Goal: Task Accomplishment & Management: Book appointment/travel/reservation

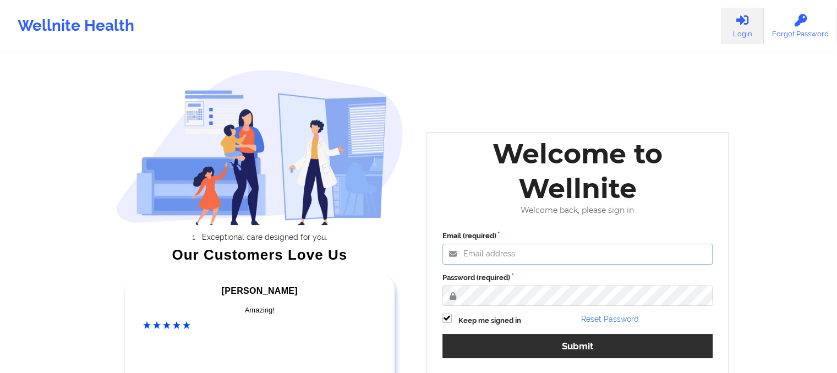
type input "[EMAIL_ADDRESS][DOMAIN_NAME]"
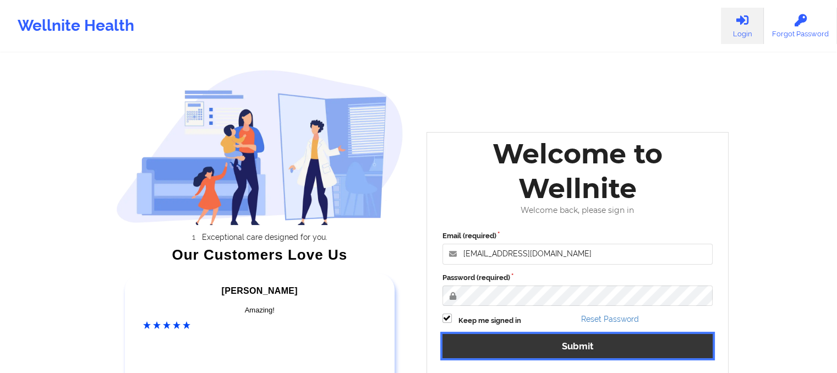
click at [497, 336] on button "Submit" at bounding box center [578, 346] width 271 height 24
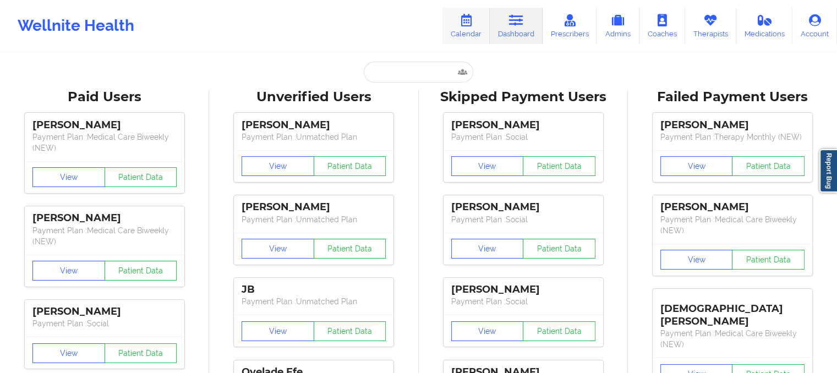
click at [482, 30] on link "Calendar" at bounding box center [466, 26] width 47 height 36
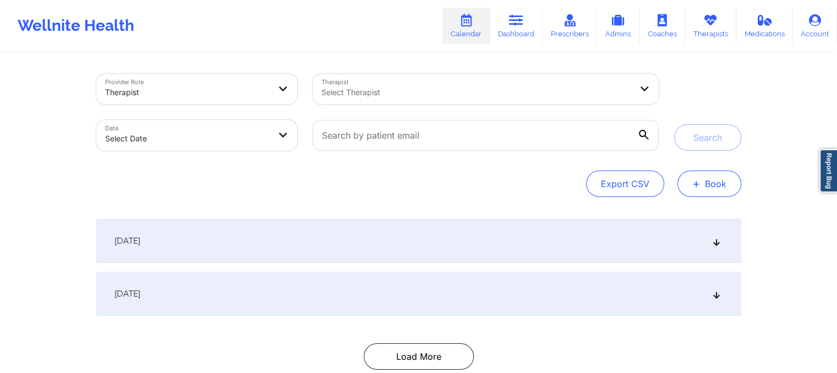
click at [686, 183] on button "+ Book" at bounding box center [710, 184] width 64 height 26
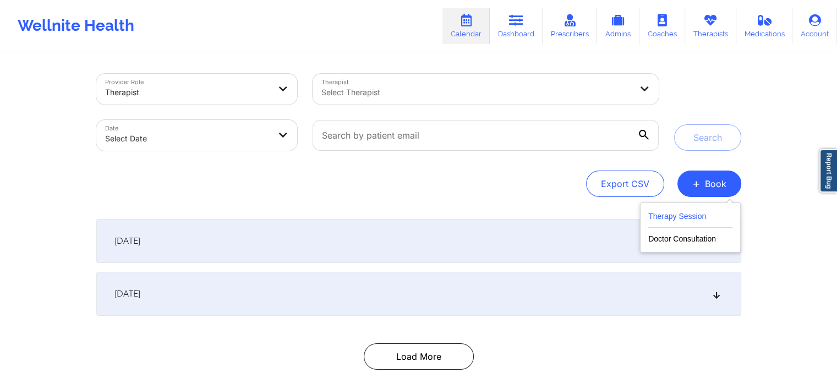
click at [661, 216] on button "Therapy Session" at bounding box center [691, 219] width 84 height 18
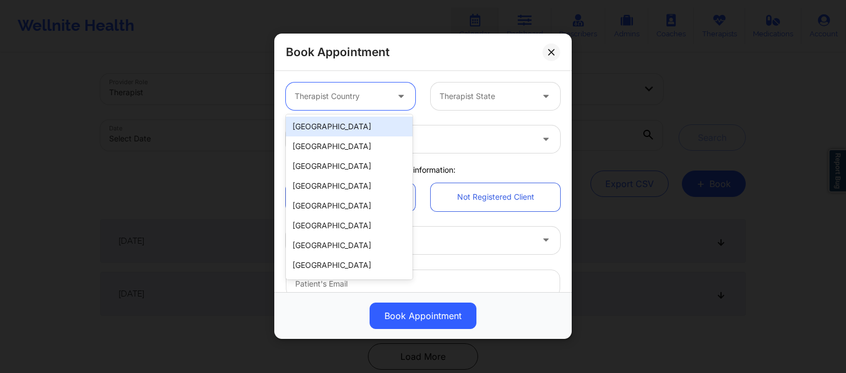
click at [318, 100] on div at bounding box center [341, 96] width 93 height 13
click at [322, 124] on div "[GEOGRAPHIC_DATA]" at bounding box center [349, 127] width 127 height 20
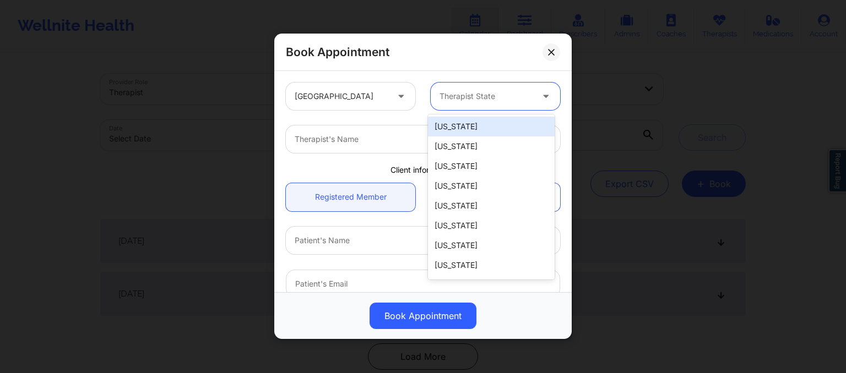
click at [485, 95] on div at bounding box center [485, 96] width 93 height 13
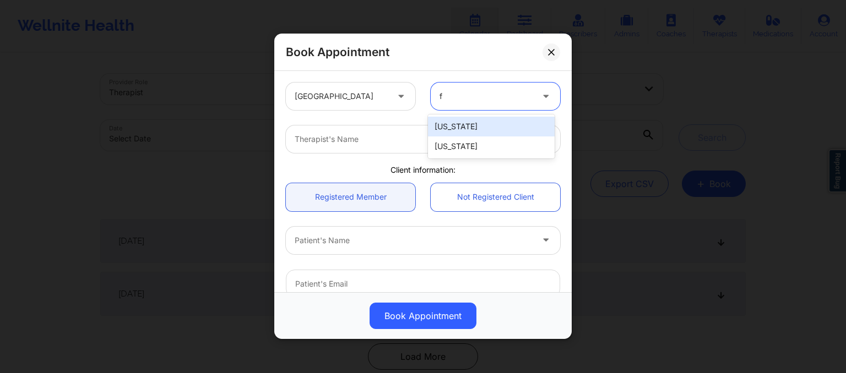
type input "fl"
click at [485, 126] on div "[US_STATE]" at bounding box center [491, 127] width 127 height 20
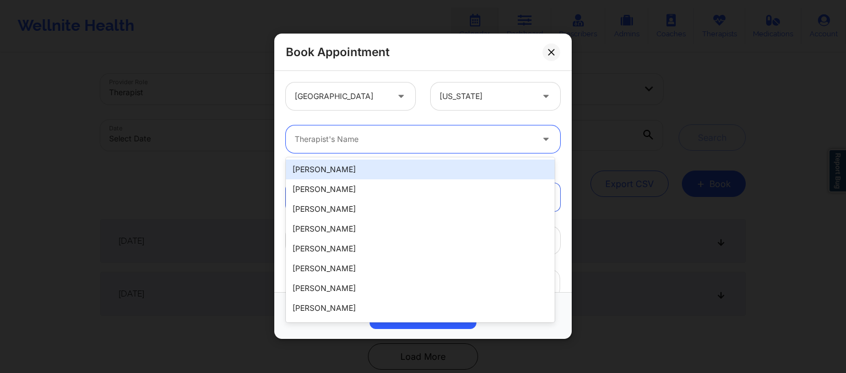
click at [303, 139] on div at bounding box center [414, 139] width 238 height 13
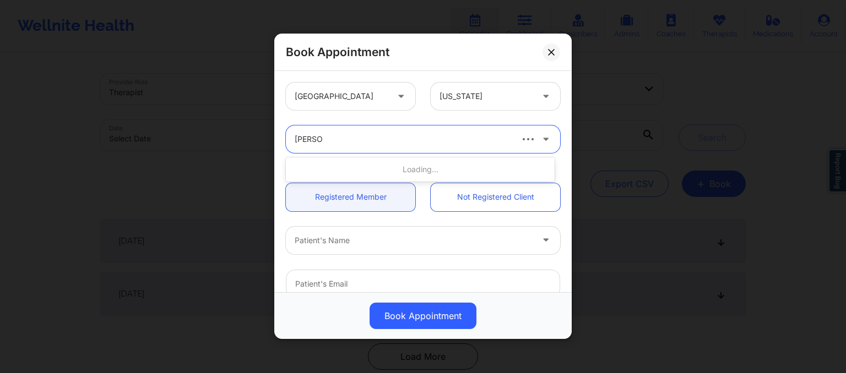
type input "[PERSON_NAME]"
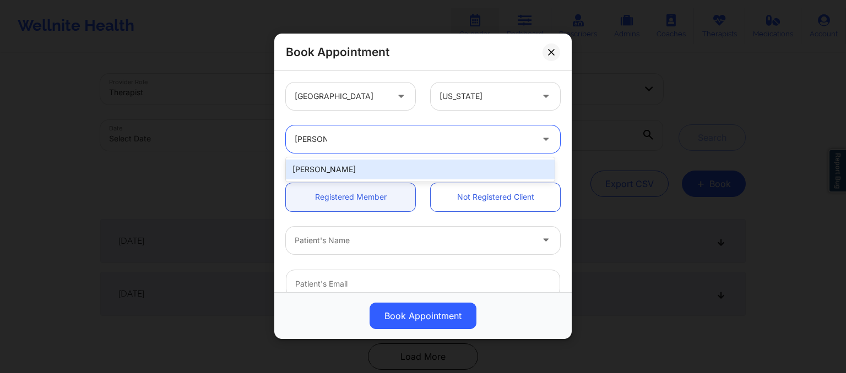
click at [330, 177] on div "[PERSON_NAME]" at bounding box center [420, 170] width 269 height 20
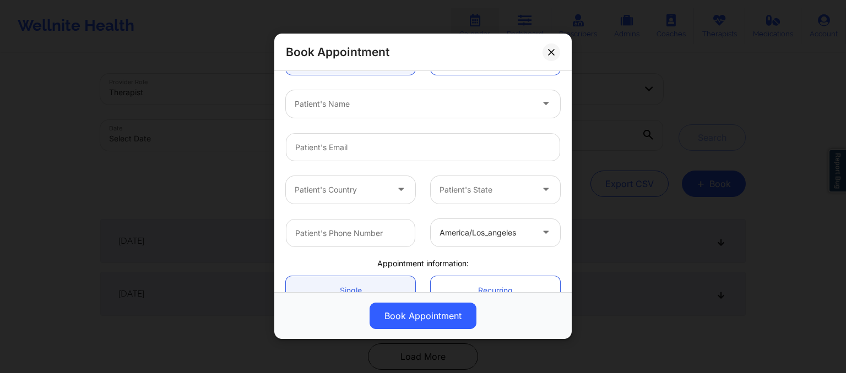
scroll to position [141, 0]
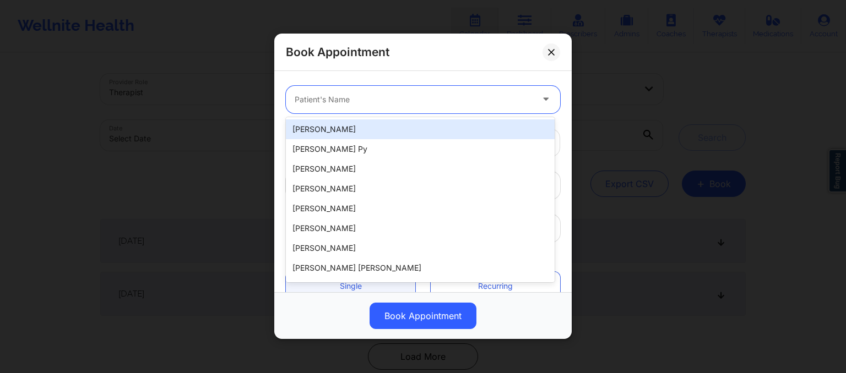
click at [326, 104] on div at bounding box center [414, 99] width 238 height 13
paste input "[PERSON_NAME]"
type input "[PERSON_NAME]"
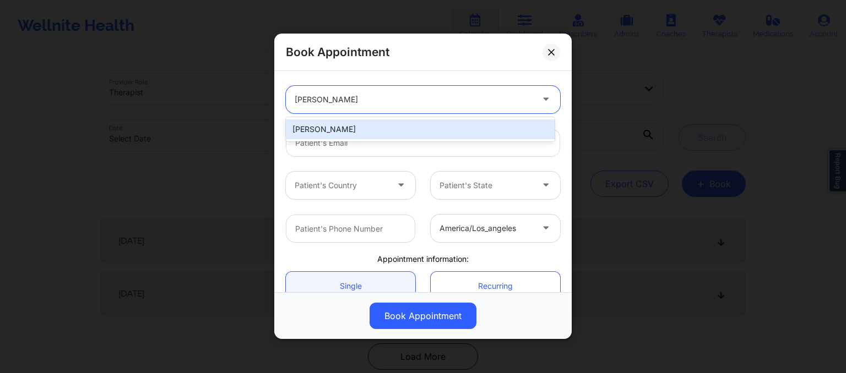
click at [372, 135] on div "[PERSON_NAME]" at bounding box center [420, 129] width 269 height 20
type input "[EMAIL_ADDRESS][DOMAIN_NAME]"
type input "[PHONE_NUMBER]"
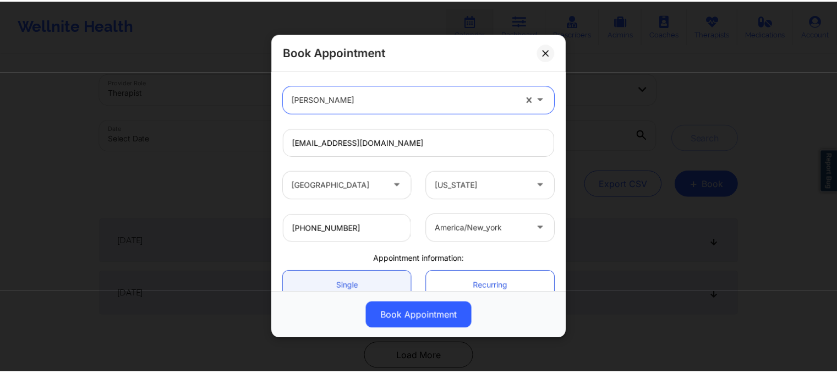
scroll to position [246, 0]
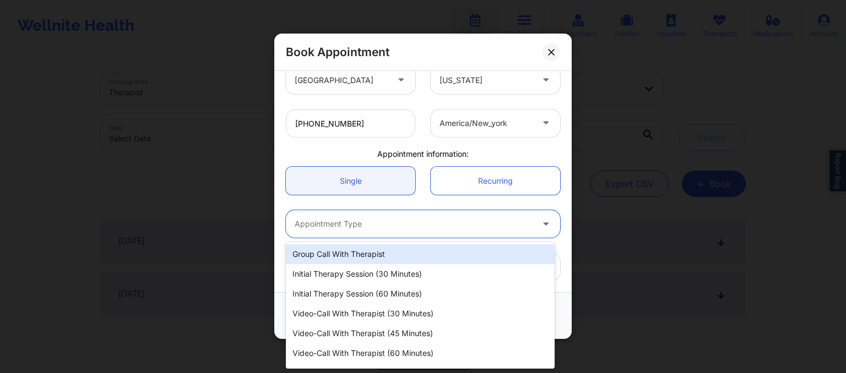
click at [340, 222] on div at bounding box center [414, 224] width 238 height 13
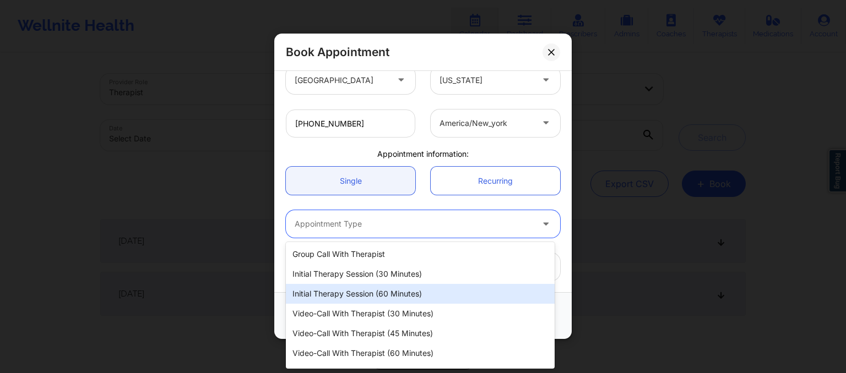
click at [359, 295] on div "Initial Therapy Session (60 minutes)" at bounding box center [420, 294] width 269 height 20
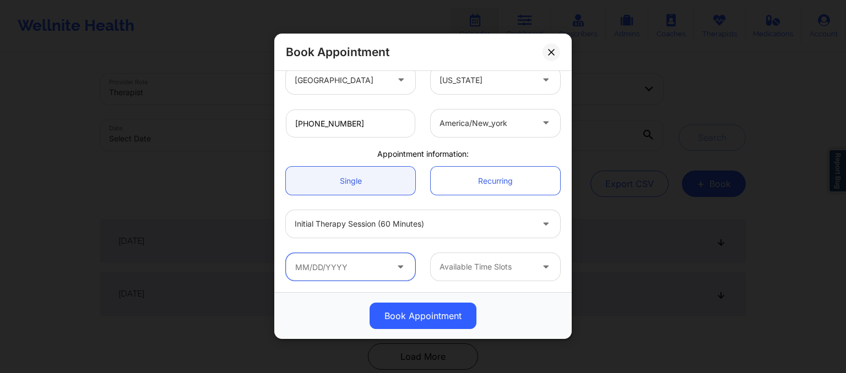
click at [335, 269] on input "text" at bounding box center [350, 267] width 129 height 28
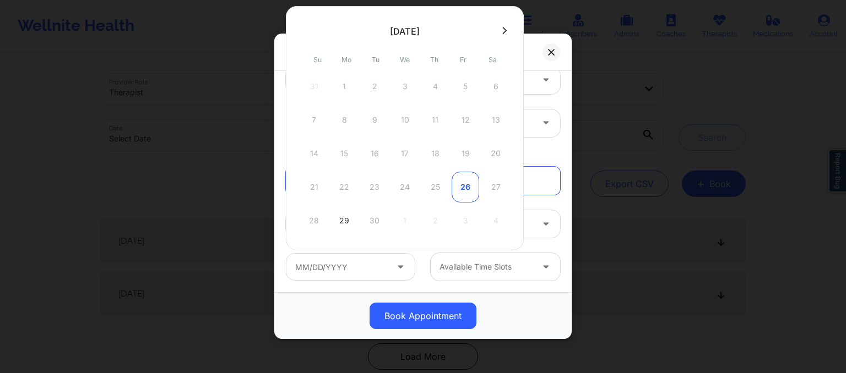
click at [465, 189] on div "26" at bounding box center [465, 187] width 28 height 31
type input "[DATE]"
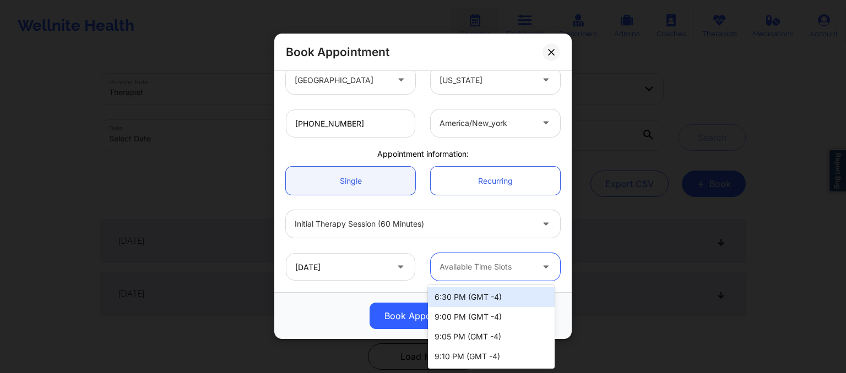
click at [480, 278] on div "Available Time Slots" at bounding box center [482, 267] width 103 height 28
click at [481, 318] on div "9:00 PM (GMT -4)" at bounding box center [491, 317] width 127 height 20
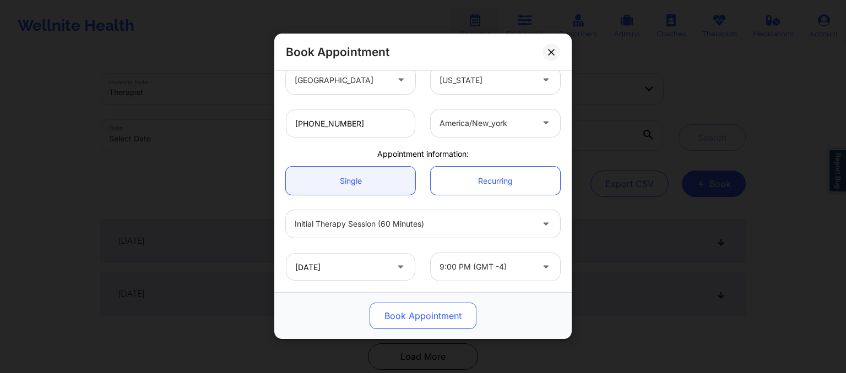
click at [430, 317] on button "Book Appointment" at bounding box center [422, 316] width 107 height 26
